Goal: Navigation & Orientation: Find specific page/section

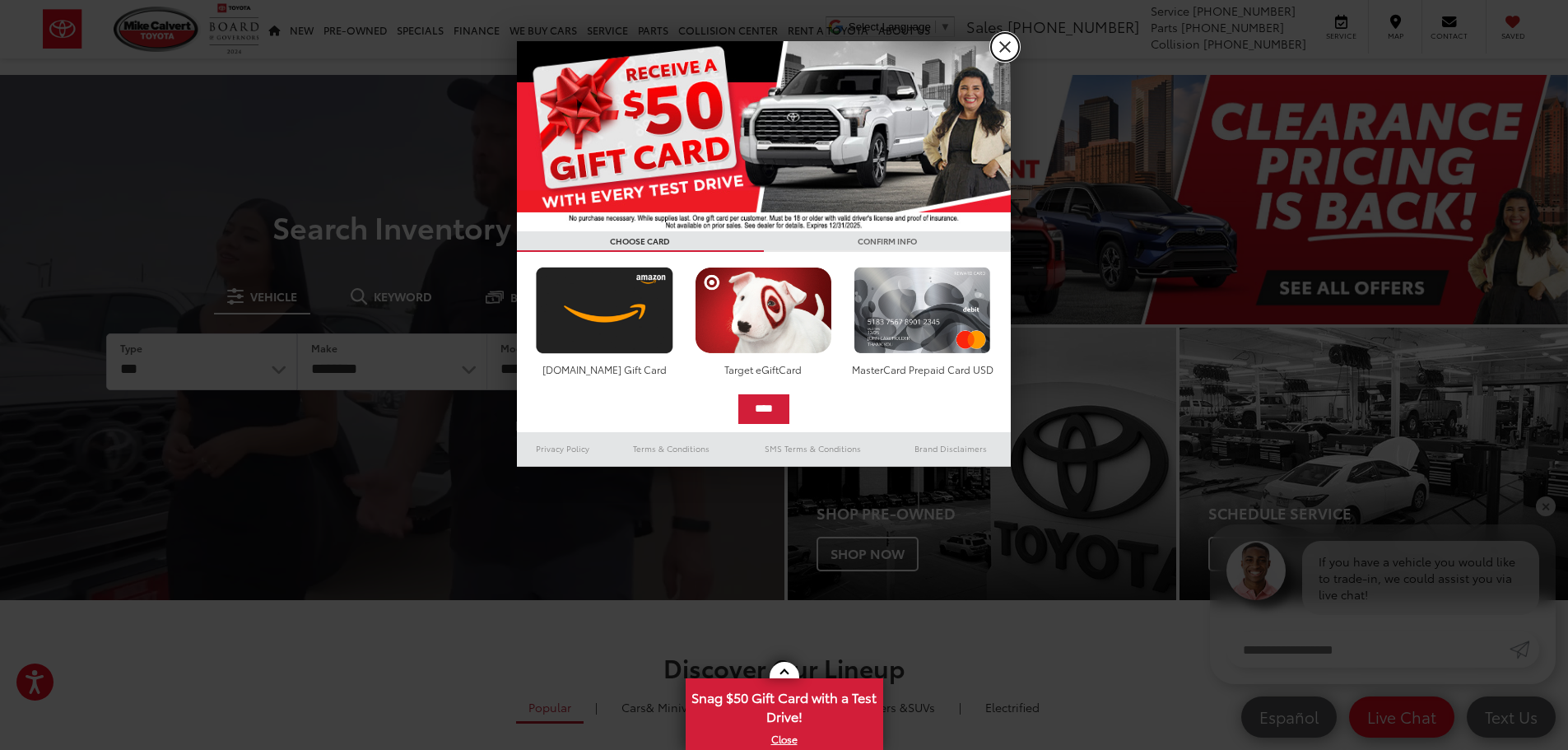
click at [1004, 48] on link "X" at bounding box center [1004, 47] width 28 height 28
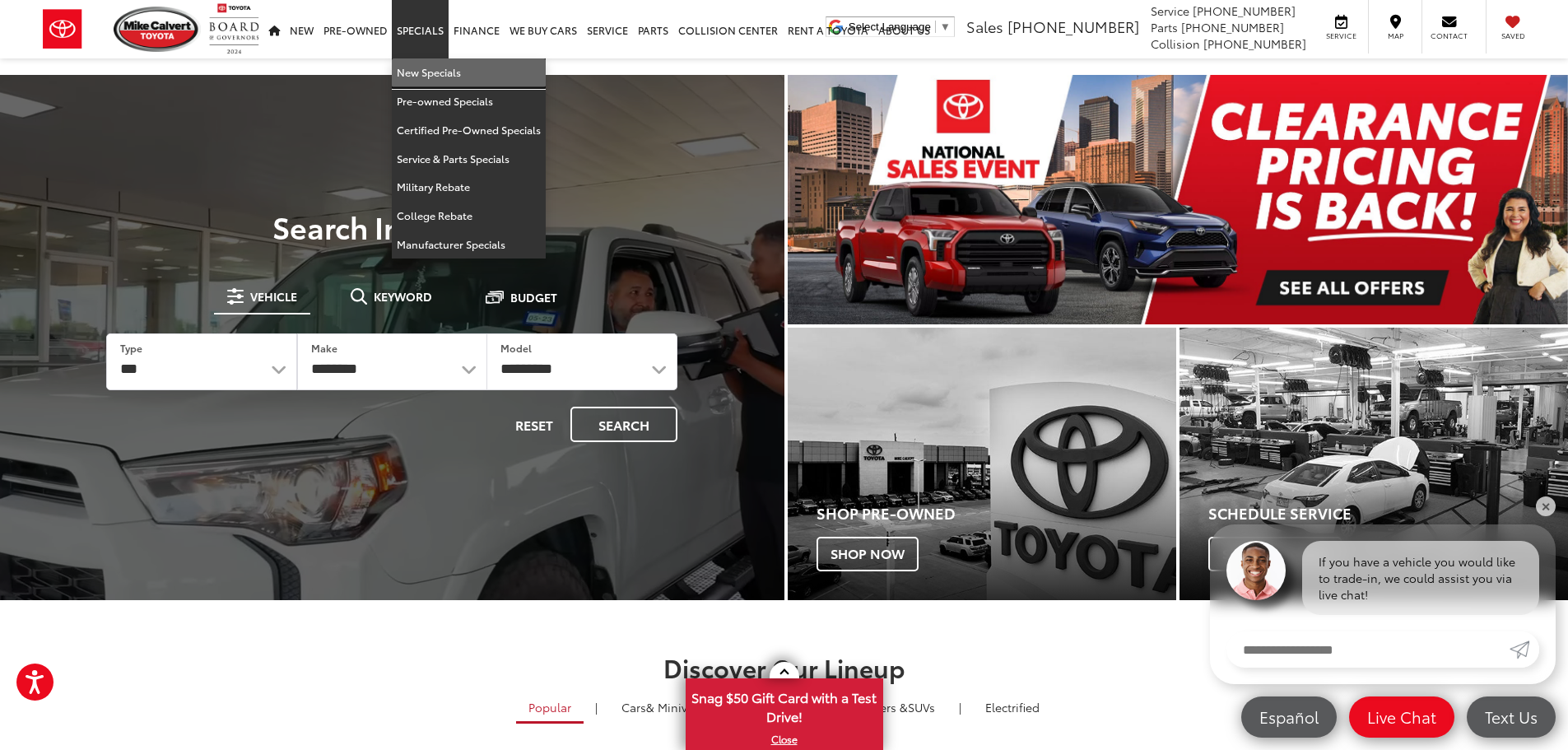
click at [416, 63] on link "New Specials" at bounding box center [468, 73] width 154 height 29
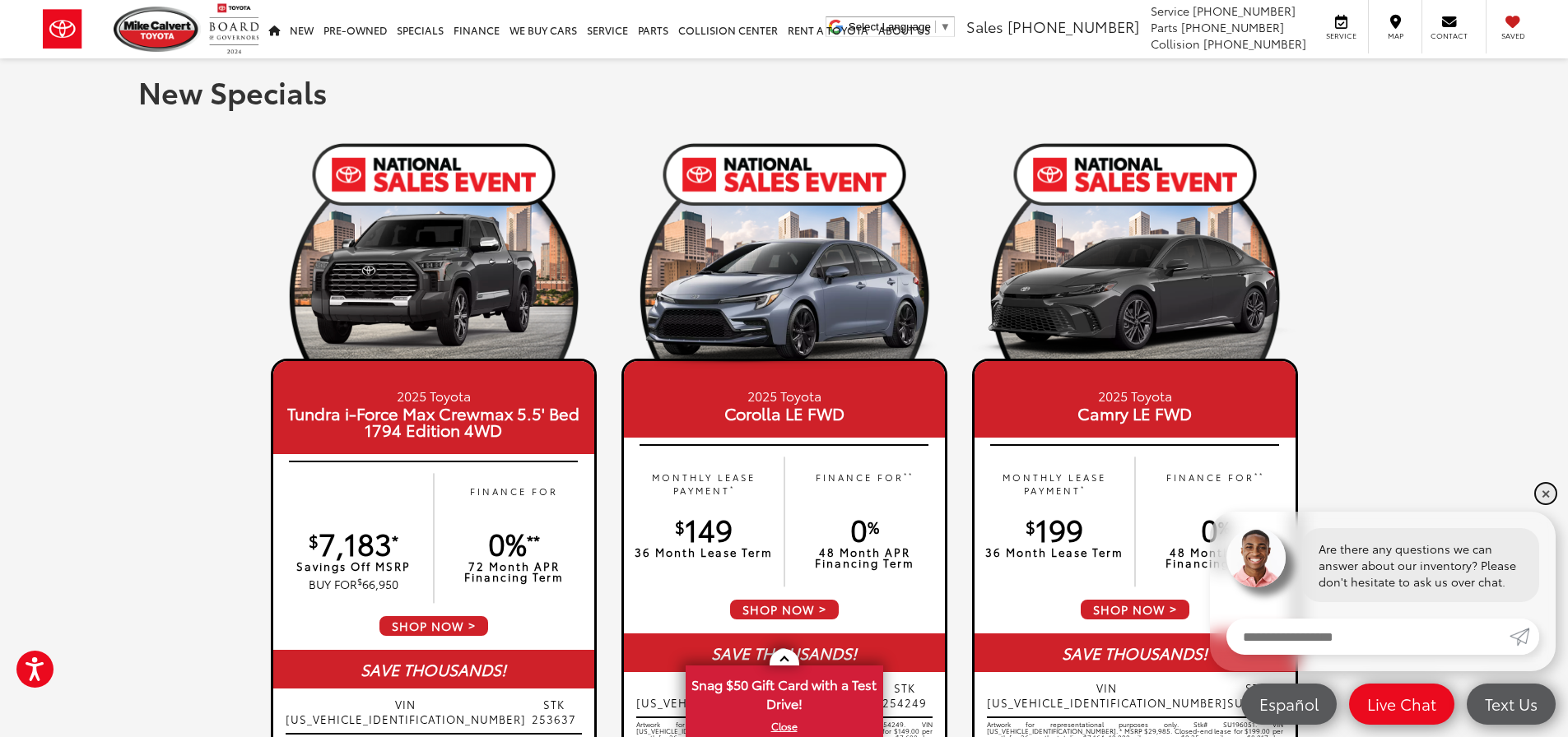
click at [1548, 487] on link "✕" at bounding box center [1545, 494] width 19 height 19
